Goal: Find specific page/section

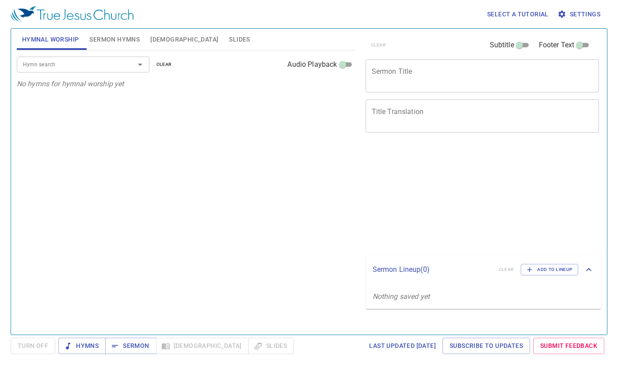
click at [103, 58] on div "Hymn search" at bounding box center [83, 64] width 133 height 15
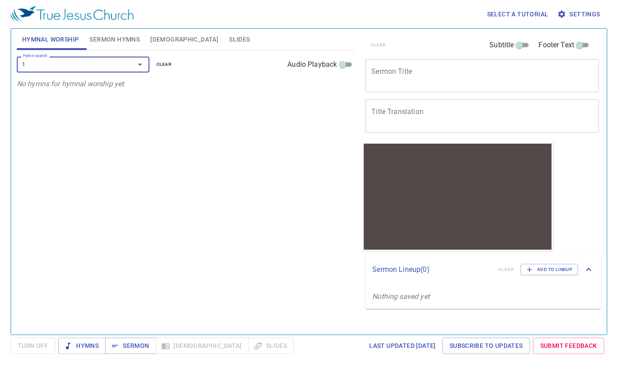
type input "17"
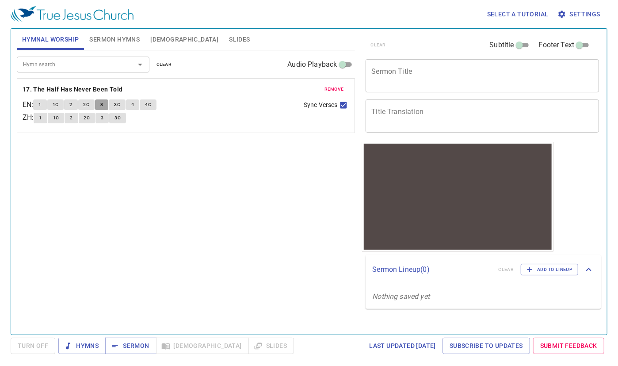
click at [108, 102] on button "3" at bounding box center [101, 105] width 13 height 11
